Goal: Task Accomplishment & Management: Use online tool/utility

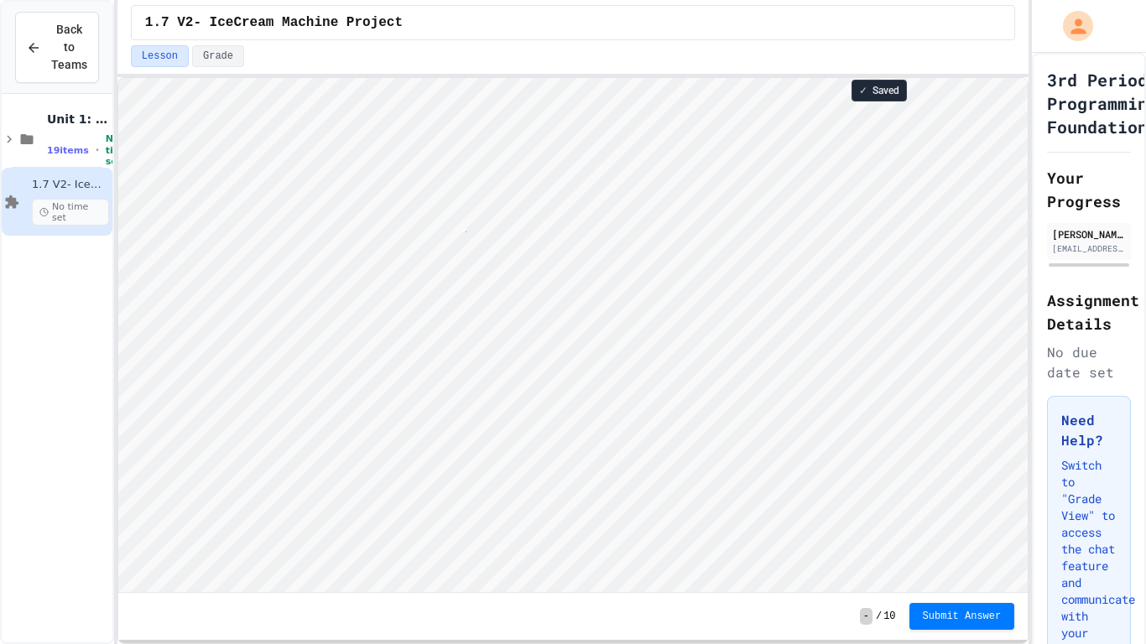
scroll to position [2, 3]
type textarea "*"
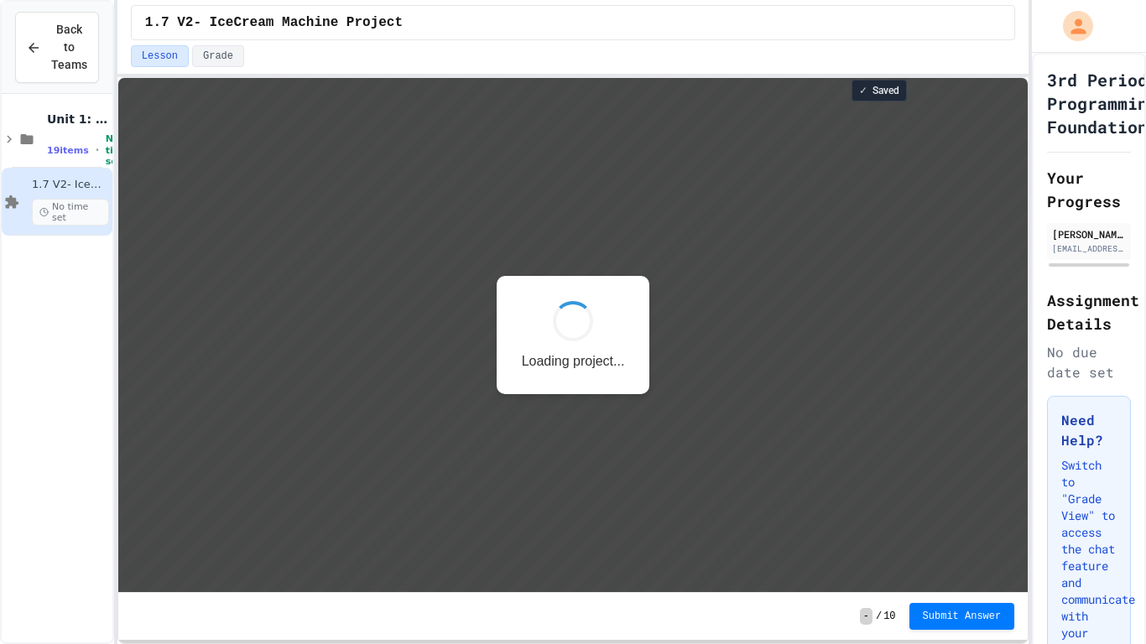
scroll to position [2, 0]
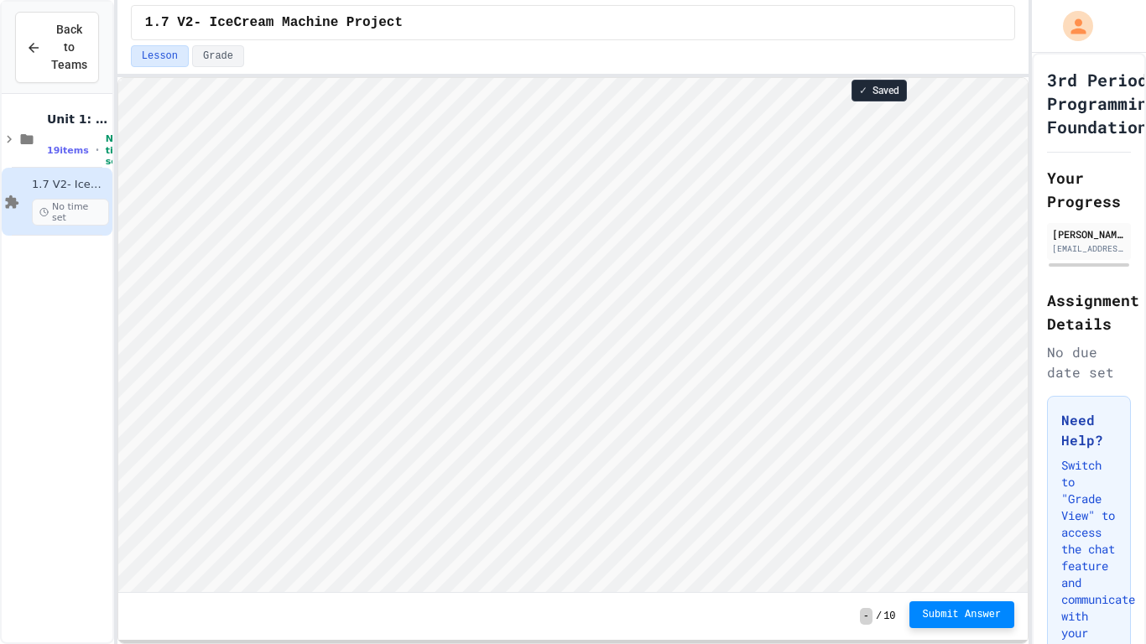
click at [952, 613] on span "Submit Answer" at bounding box center [962, 614] width 79 height 13
